Goal: Browse casually

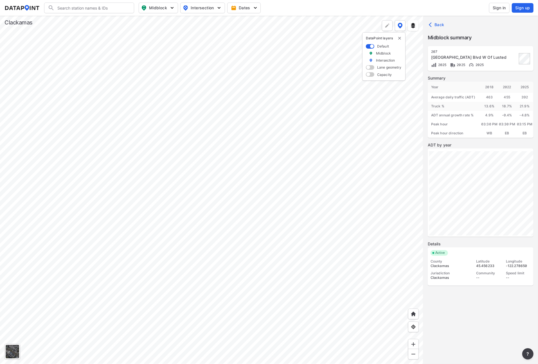
click at [224, 115] on div at bounding box center [211, 190] width 423 height 348
click at [154, 114] on div at bounding box center [211, 190] width 423 height 348
click at [181, 107] on div at bounding box center [211, 190] width 423 height 348
click at [148, 323] on div at bounding box center [211, 190] width 423 height 348
click at [186, 155] on div at bounding box center [211, 190] width 423 height 348
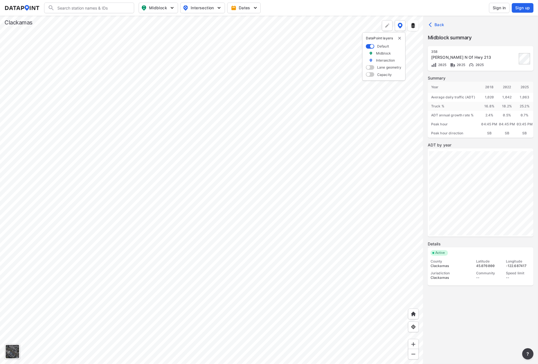
click at [218, 200] on div at bounding box center [211, 190] width 423 height 348
click at [187, 39] on div at bounding box center [211, 190] width 423 height 348
click at [186, 74] on div at bounding box center [211, 190] width 423 height 348
click at [175, 191] on div at bounding box center [211, 190] width 423 height 348
click at [166, 158] on div at bounding box center [211, 190] width 423 height 348
